Goal: Check status

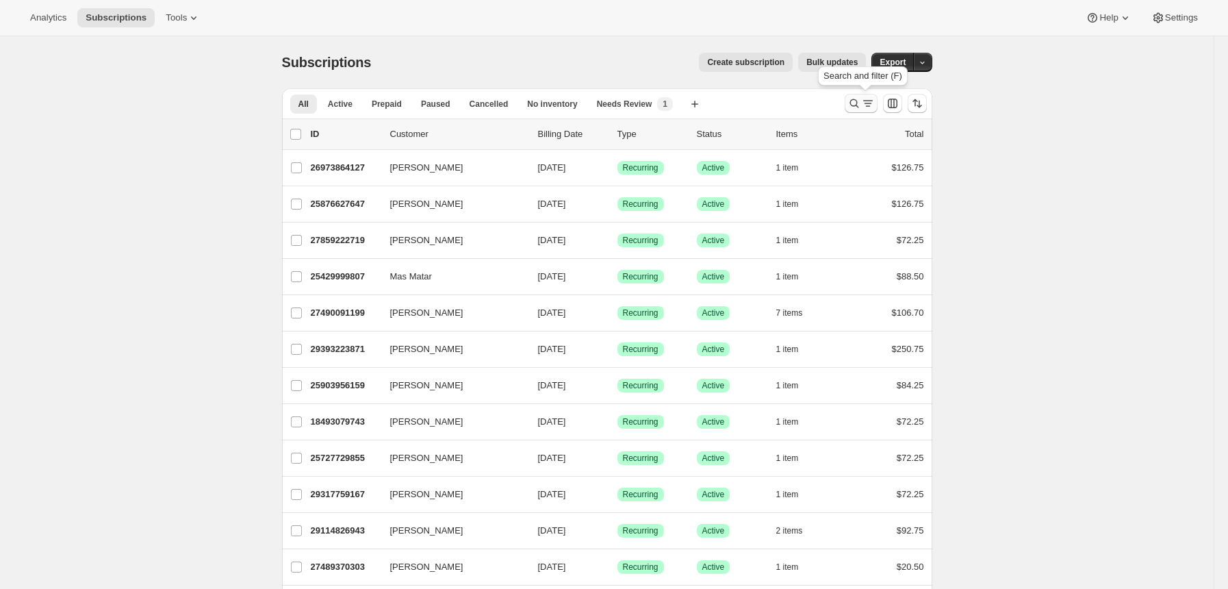
click at [874, 94] on button "Search and filter results" at bounding box center [861, 103] width 33 height 19
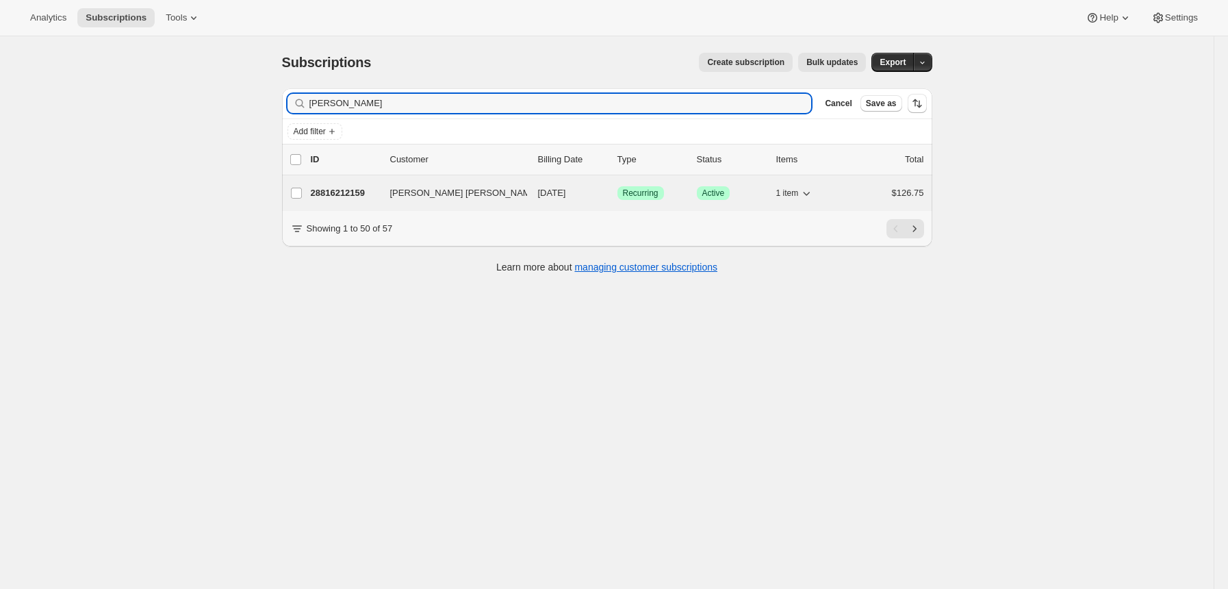
type input "[PERSON_NAME]"
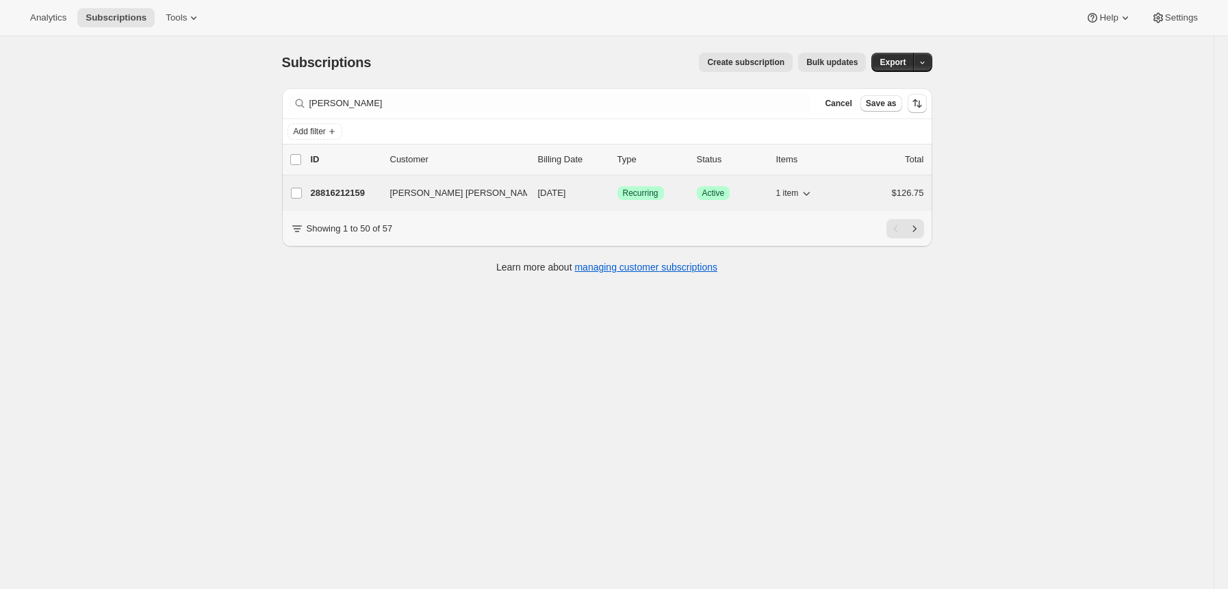
click at [369, 192] on p "28816212159" at bounding box center [345, 193] width 68 height 14
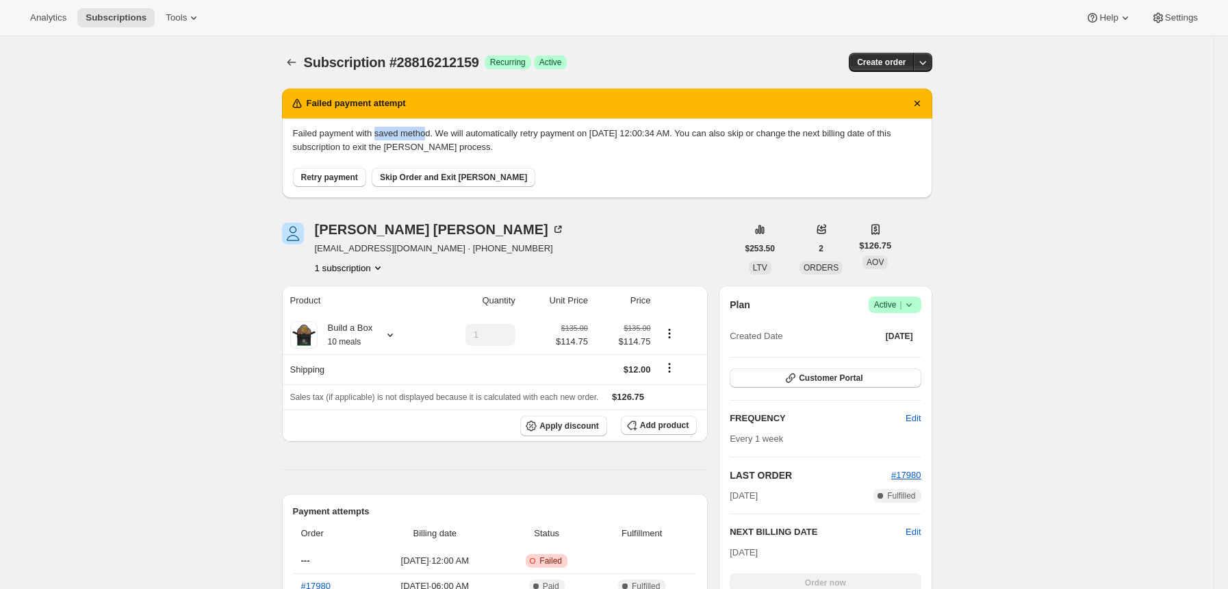
drag, startPoint x: 390, startPoint y: 131, endPoint x: 440, endPoint y: 130, distance: 49.3
click at [440, 130] on p "Failed payment with saved method. We will automatically retry payment on [DATE]…" at bounding box center [607, 140] width 628 height 27
click at [624, 134] on p "Failed payment with saved method. We will automatically retry payment on [DATE]…" at bounding box center [607, 140] width 628 height 27
click at [872, 381] on button "Customer Portal" at bounding box center [825, 377] width 191 height 19
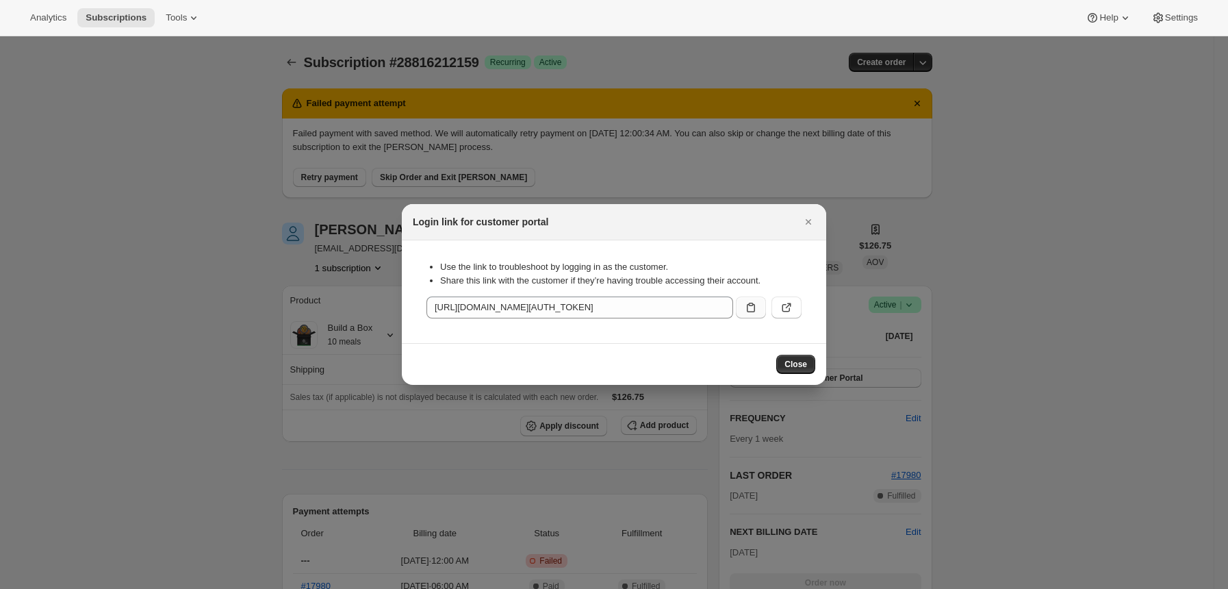
click at [747, 312] on icon ":rcf:" at bounding box center [751, 308] width 14 height 14
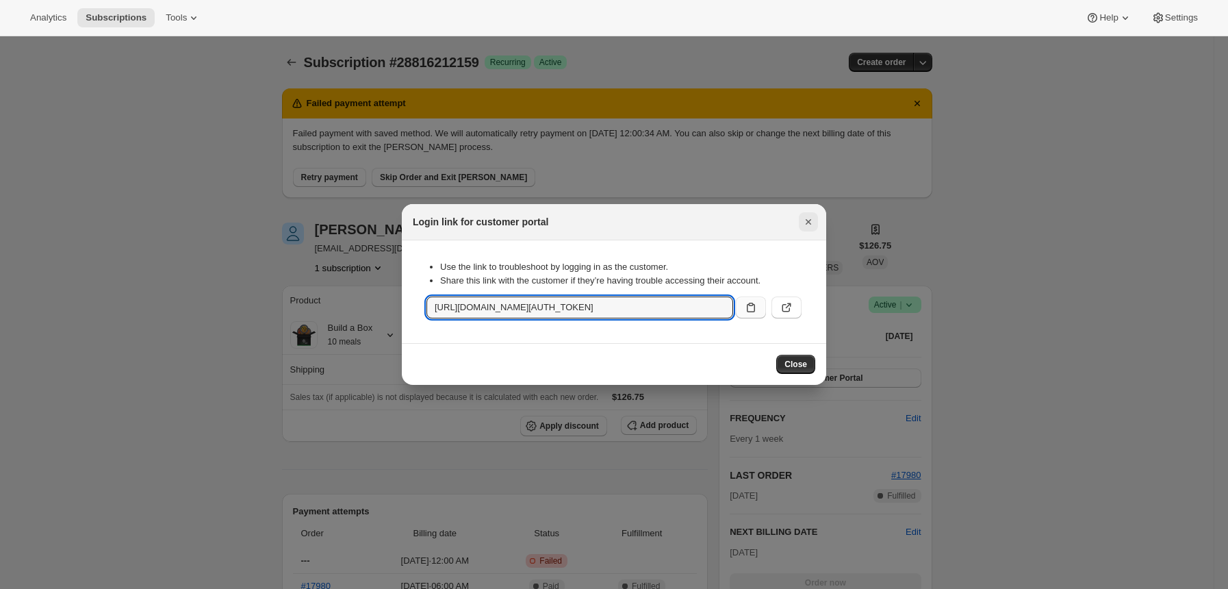
click at [805, 226] on icon "Close" at bounding box center [809, 222] width 14 height 14
